Goal: Information Seeking & Learning: Learn about a topic

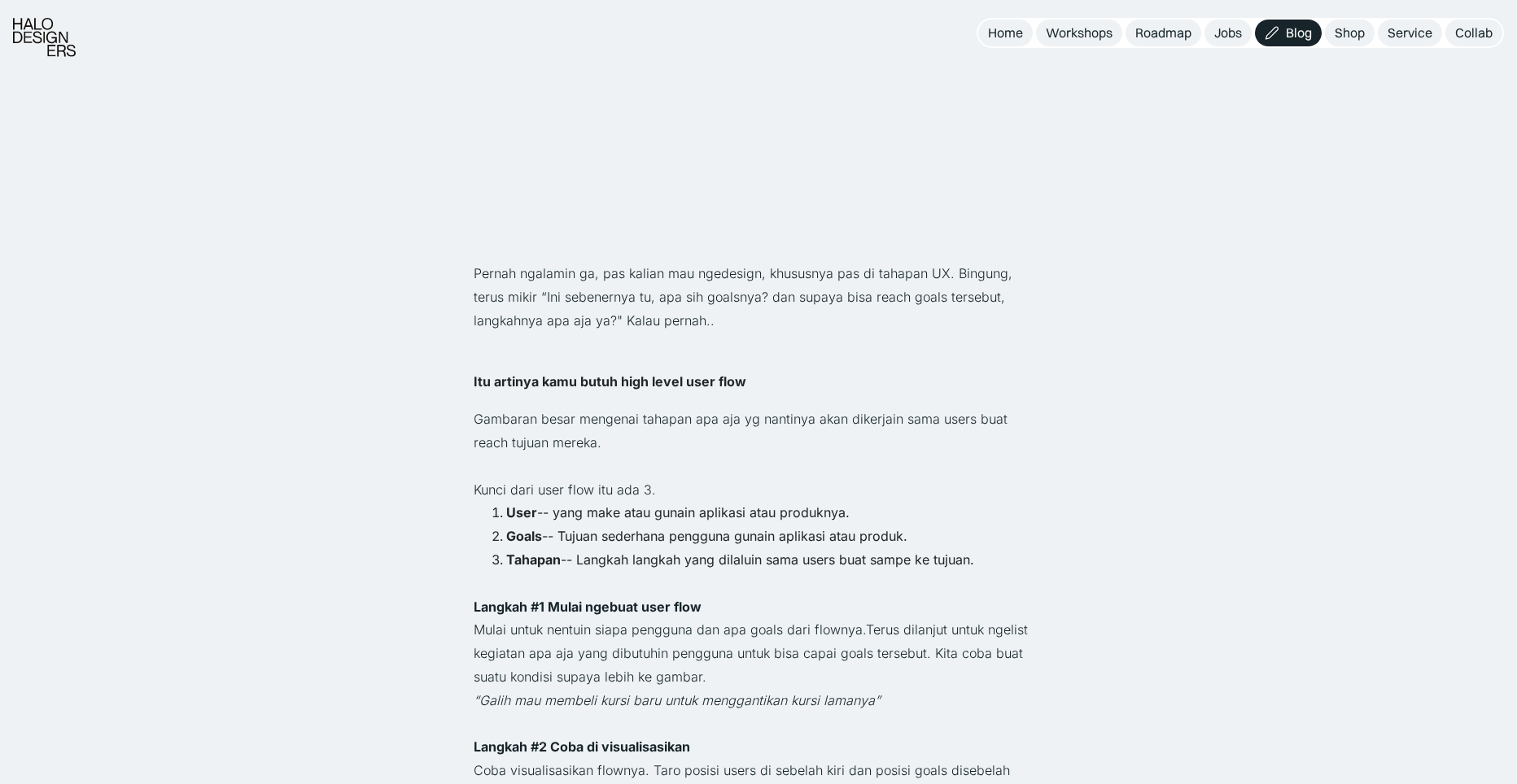
scroll to position [1716, 0]
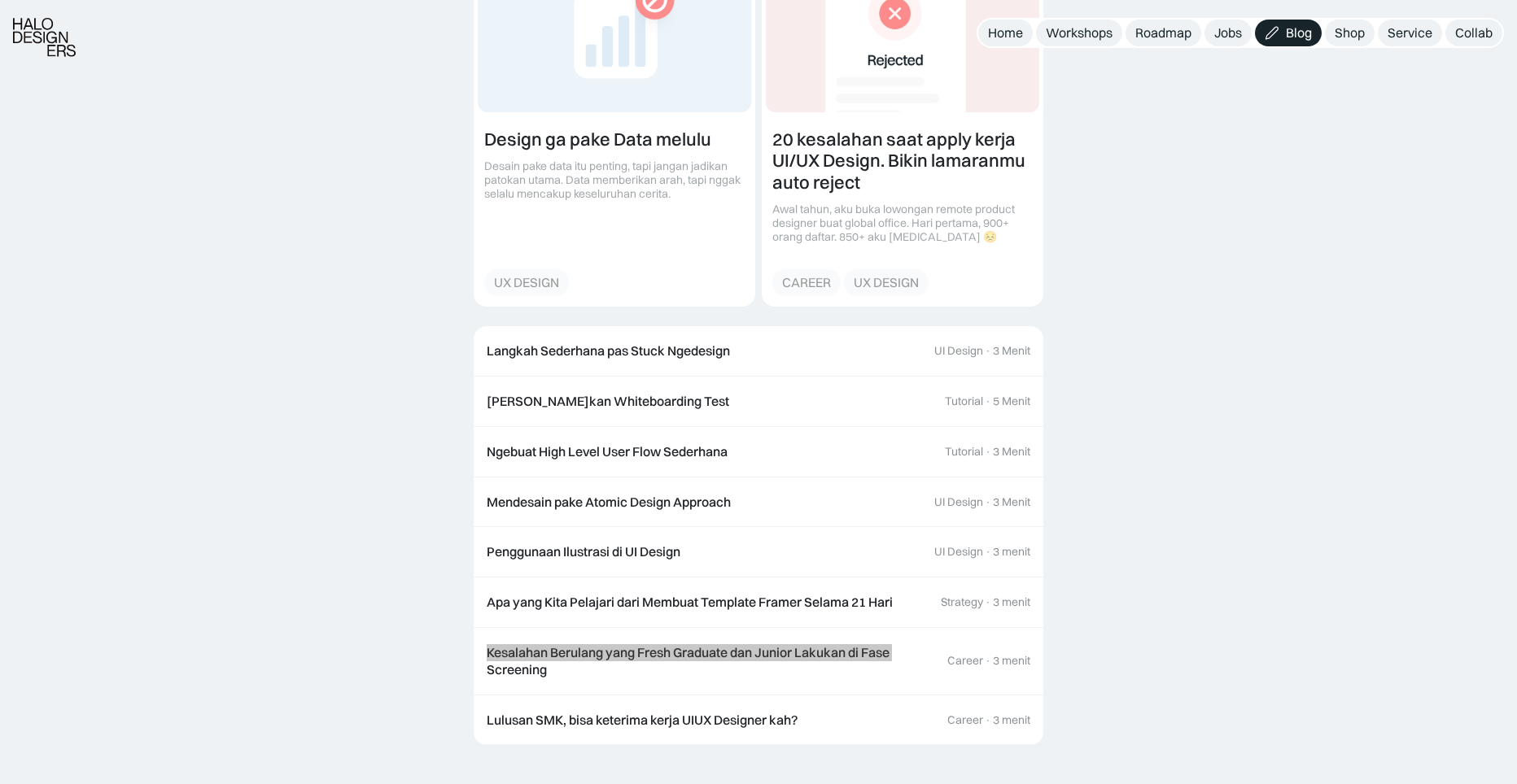
scroll to position [2041, 0]
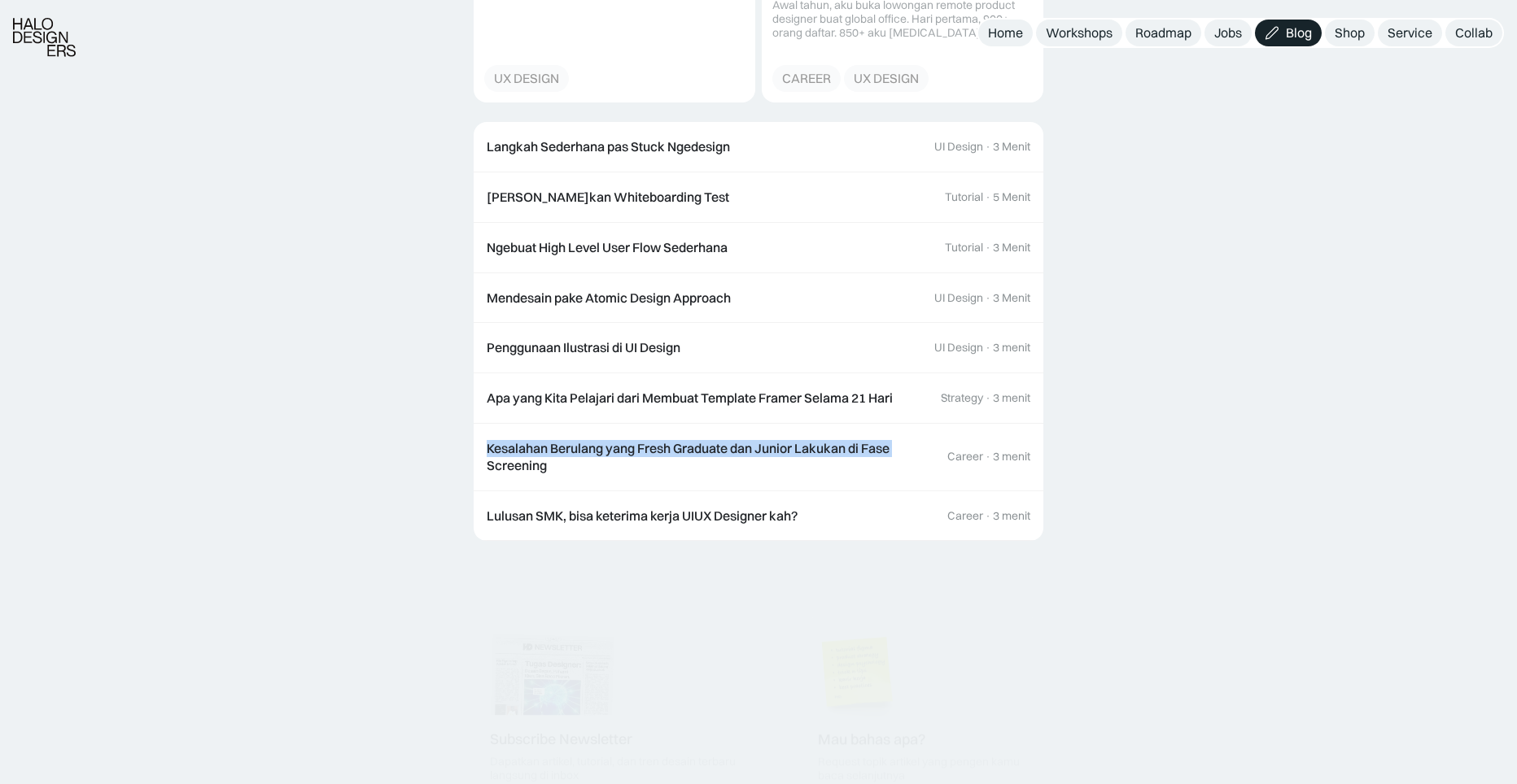
drag, startPoint x: 244, startPoint y: 499, endPoint x: 241, endPoint y: 477, distance: 22.2
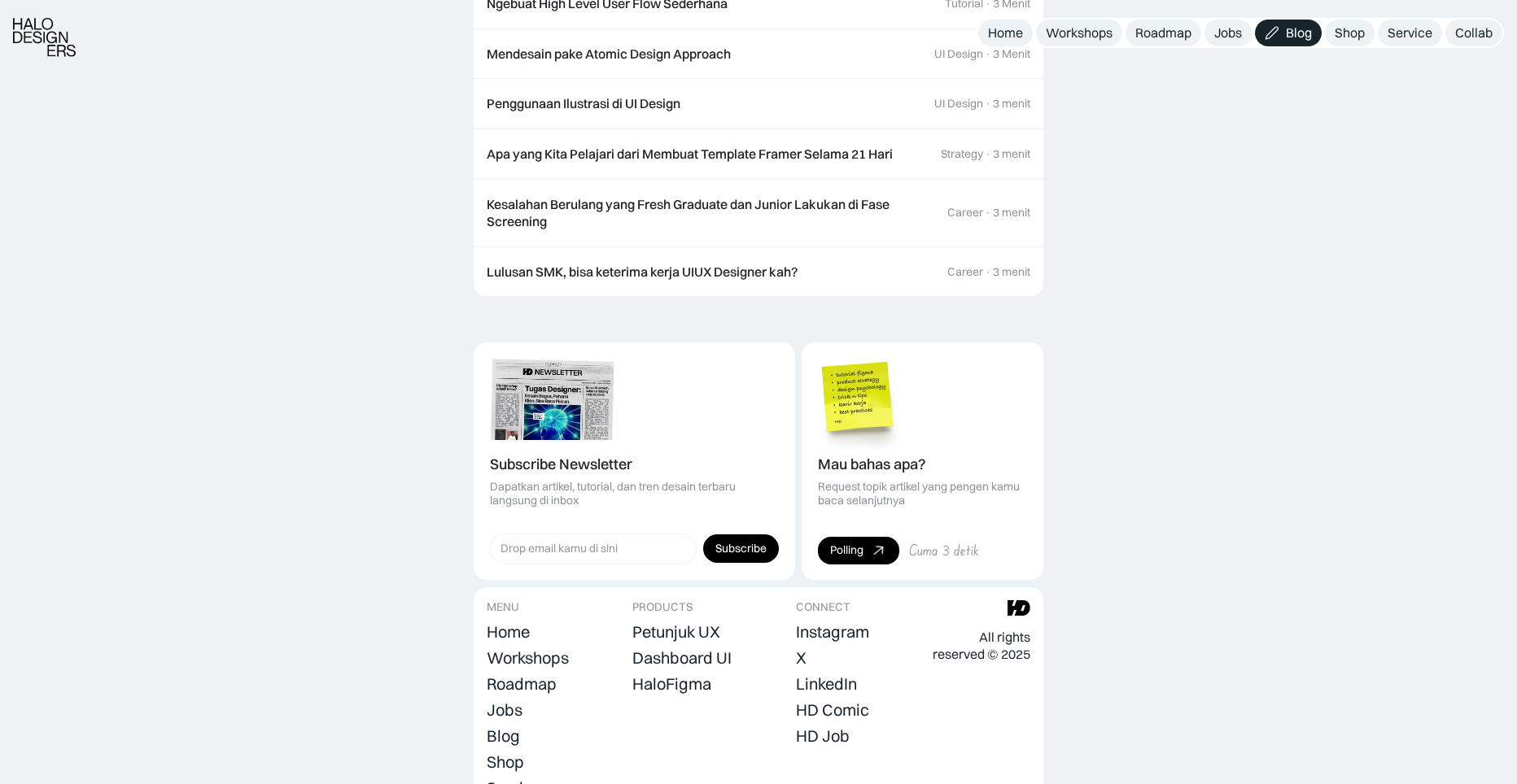
scroll to position [2407, 0]
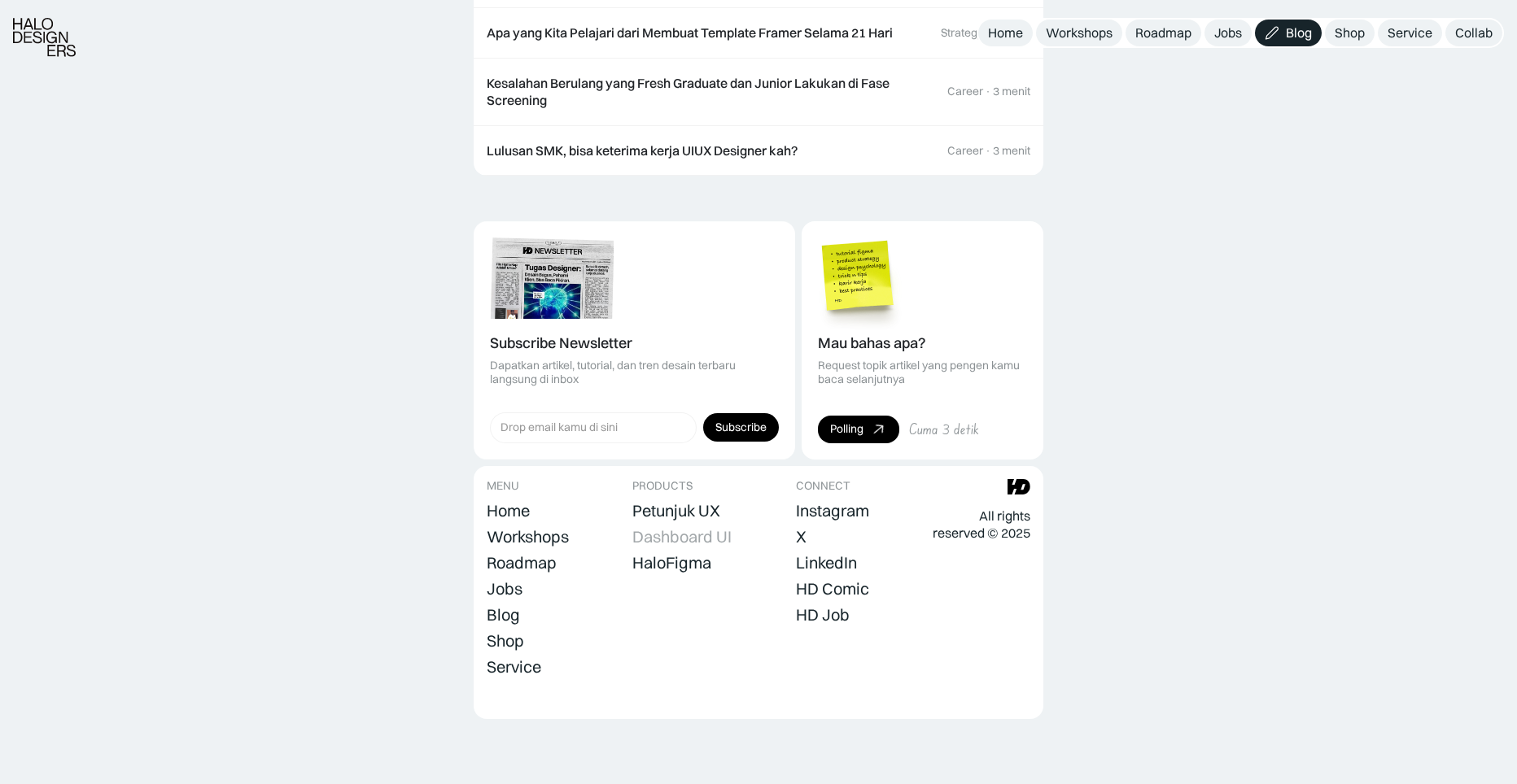
click at [649, 538] on div "Dashboard UI" at bounding box center [682, 537] width 99 height 20
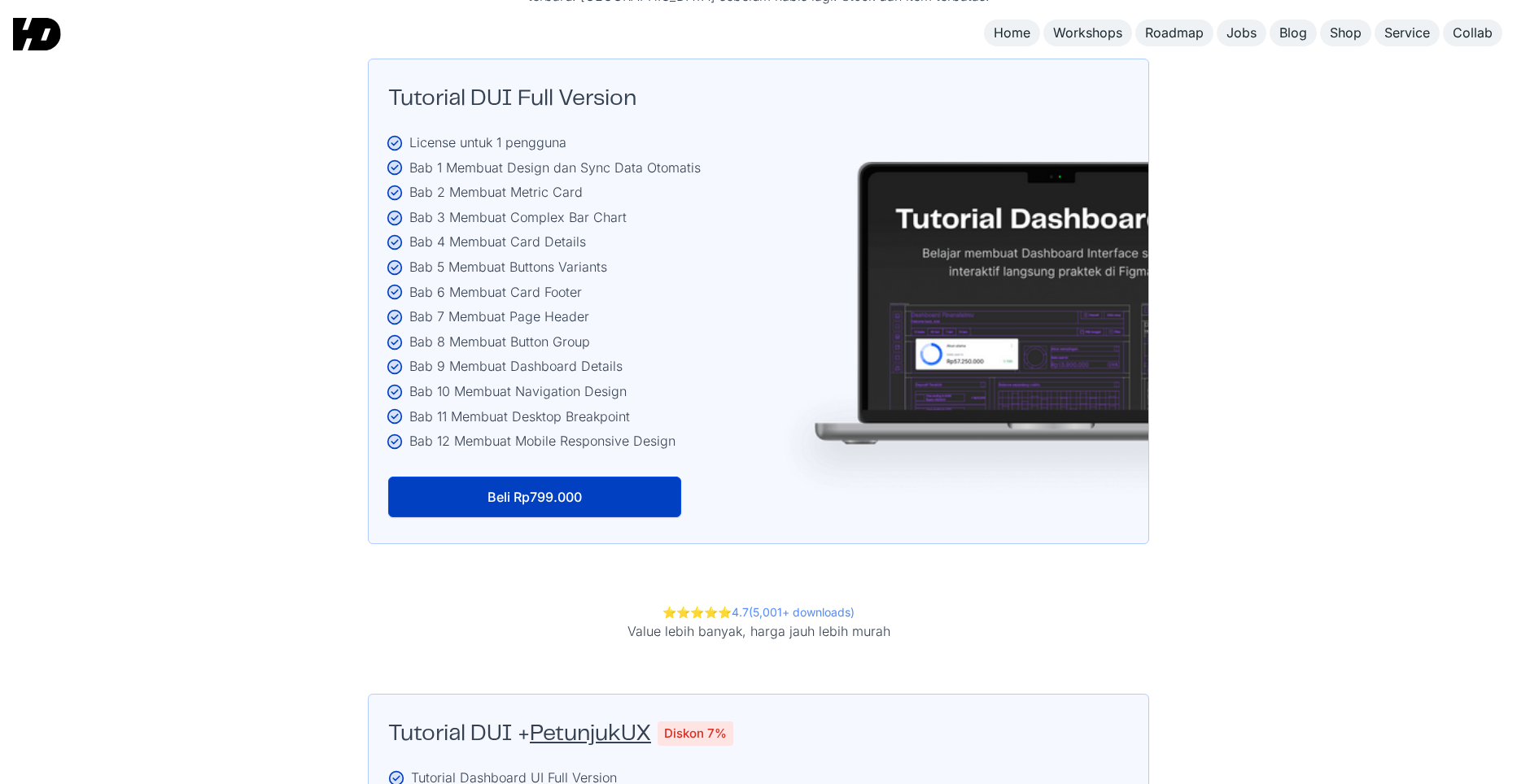
scroll to position [2766, 0]
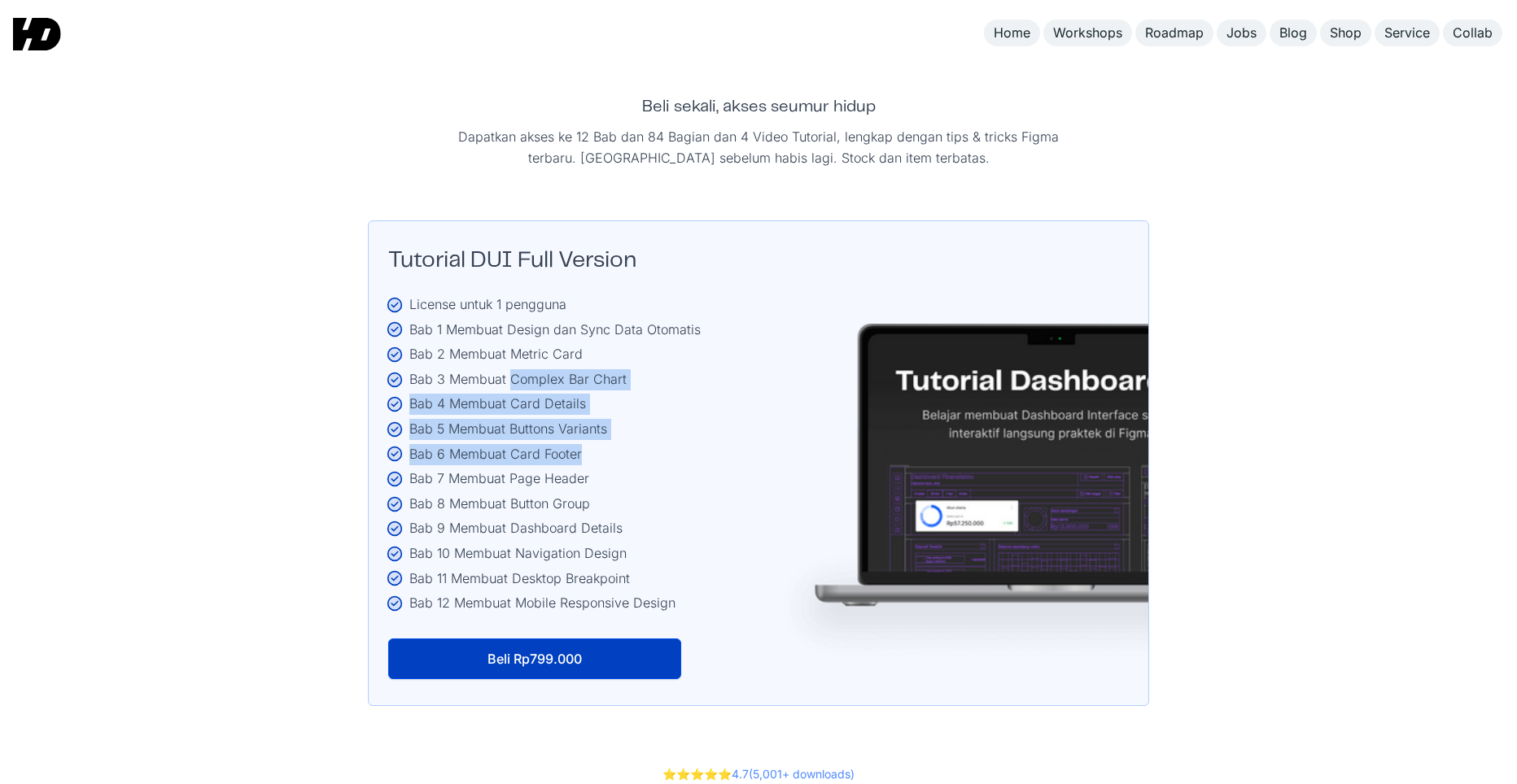
drag, startPoint x: 509, startPoint y: 340, endPoint x: 643, endPoint y: 426, distance: 159.2
click at [643, 426] on ul "License untuk 1 pengguna Bab 1 Membuat Design dan Sync Data Otomatis Bab 2 Memb…" at bounding box center [467, 456] width 467 height 323
click at [643, 444] on div "Bab 6 Membuat Card Footer" at bounding box center [554, 455] width 291 height 22
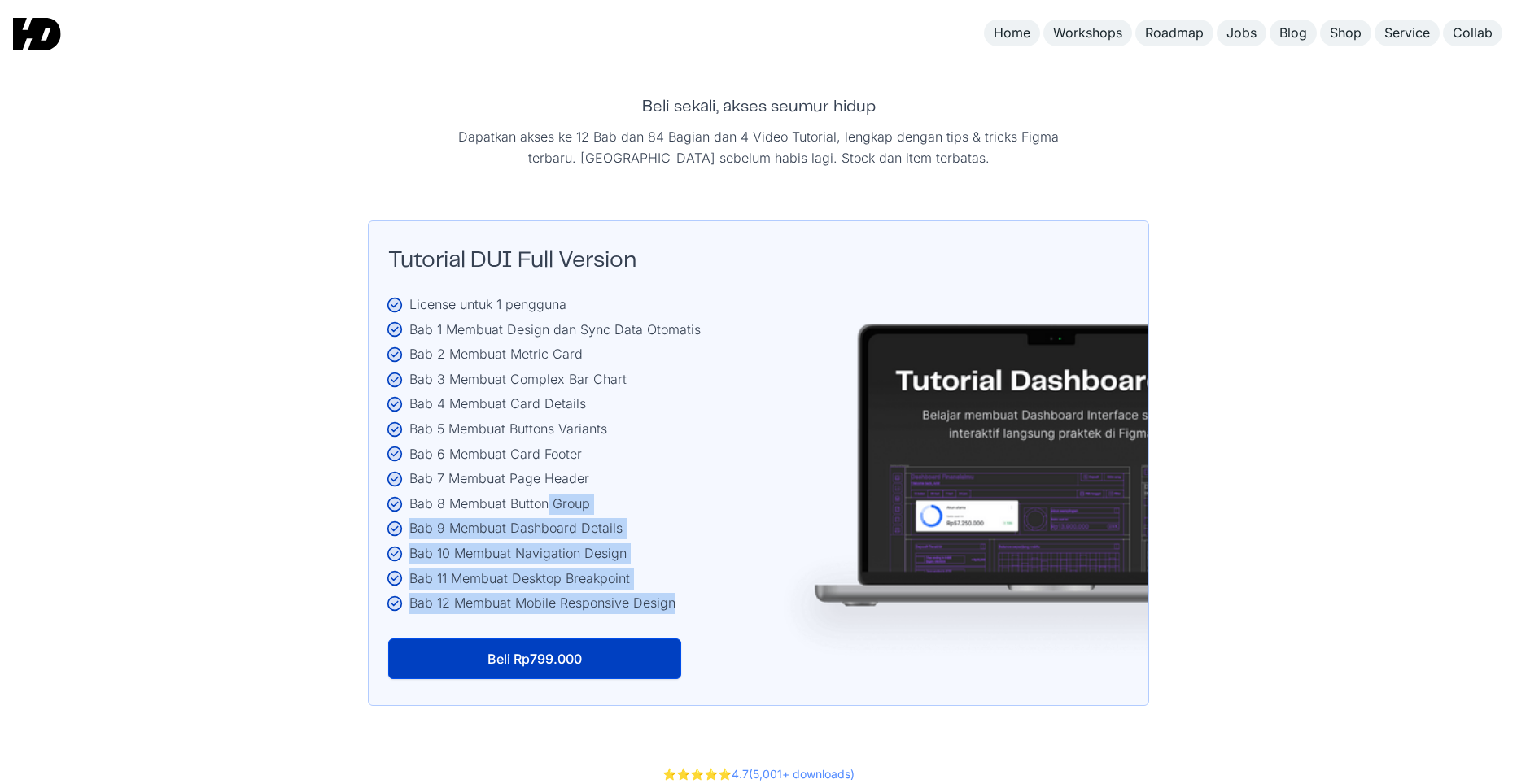
drag, startPoint x: 719, startPoint y: 558, endPoint x: 546, endPoint y: 464, distance: 196.9
click at [546, 464] on div "License untuk 1 pengguna Bab 1 Membuat Design dan Sync Data Otomatis Bab 2 Memb…" at bounding box center [758, 466] width 740 height 344
click at [546, 494] on div "Bab 8 Membuat Button Group" at bounding box center [554, 505] width 291 height 22
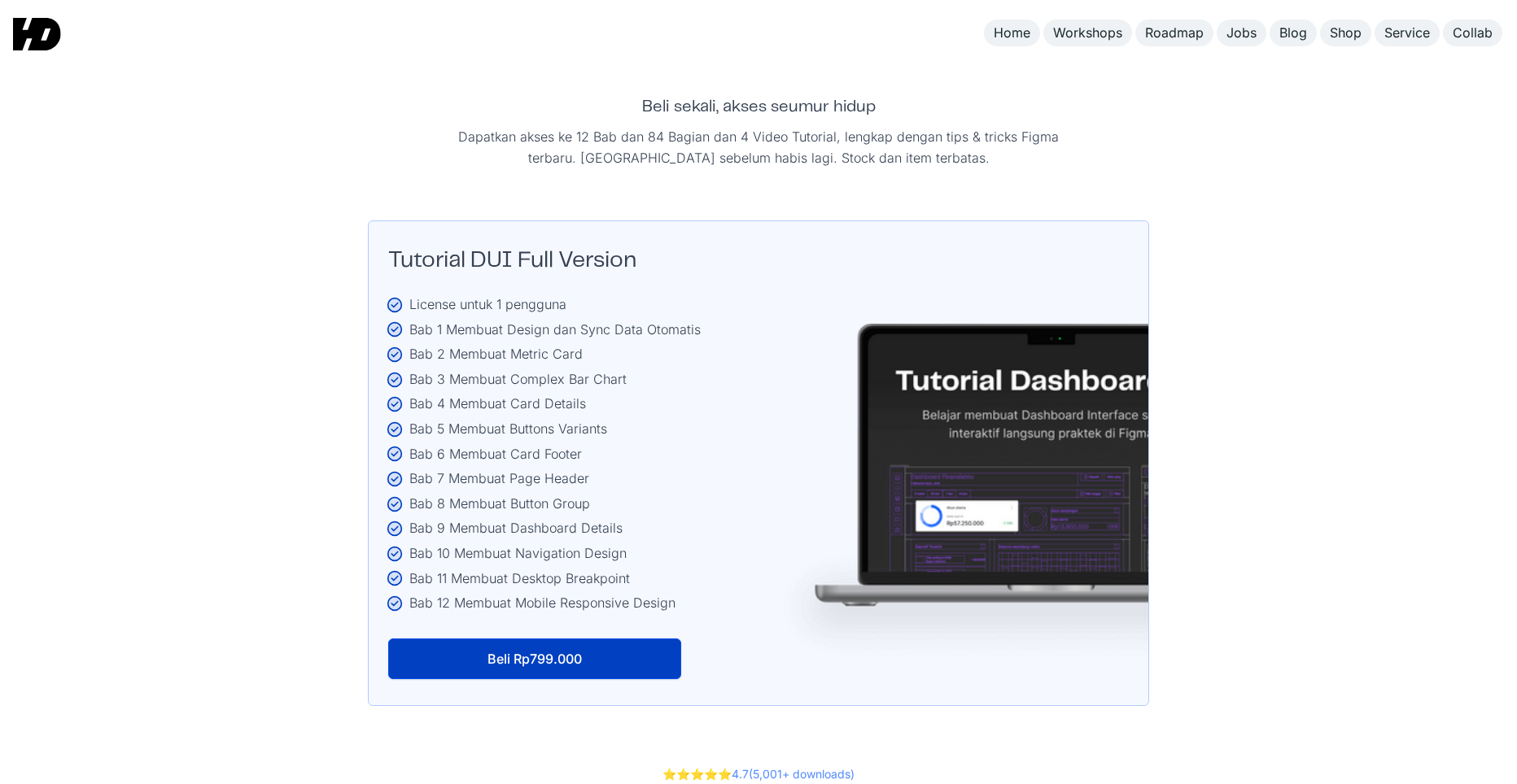
click at [944, 509] on img at bounding box center [1052, 495] width 570 height 344
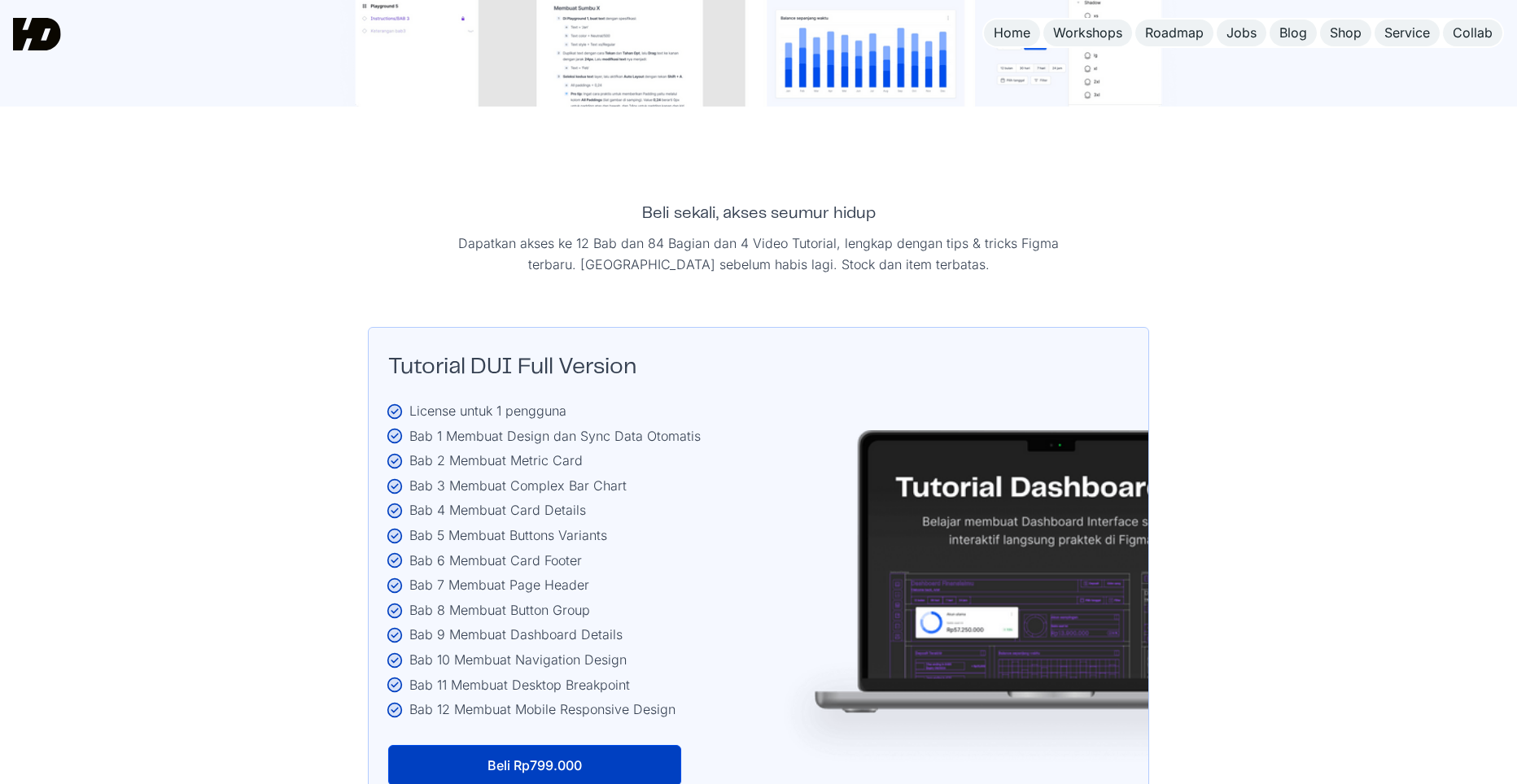
scroll to position [2522, 0]
